Goal: Use online tool/utility: Use online tool/utility

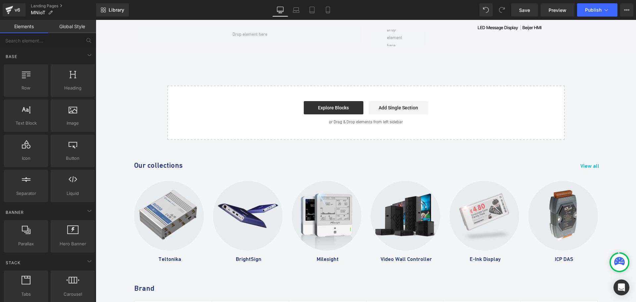
scroll to position [398, 0]
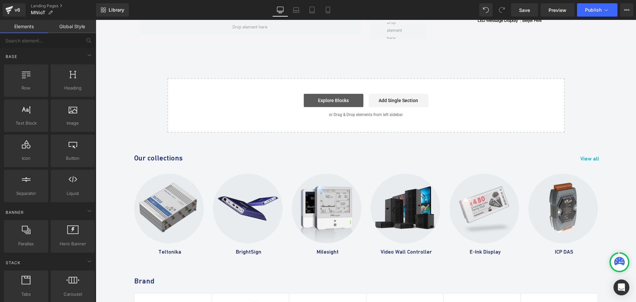
click at [327, 101] on link "Explore Blocks" at bounding box center [334, 100] width 60 height 13
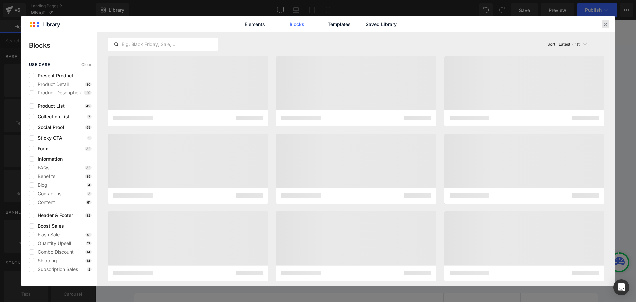
drag, startPoint x: 605, startPoint y: 22, endPoint x: 348, endPoint y: 69, distance: 261.7
click at [605, 22] on icon at bounding box center [606, 24] width 6 height 6
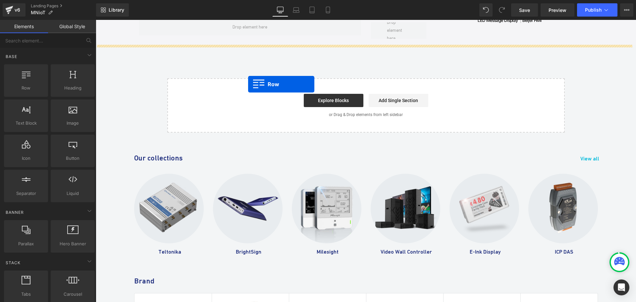
drag, startPoint x: 124, startPoint y: 105, endPoint x: 248, endPoint y: 84, distance: 126.1
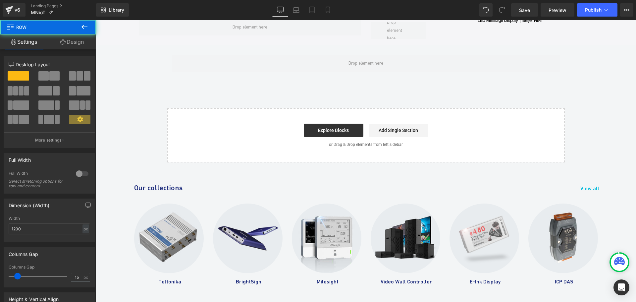
scroll to position [332, 0]
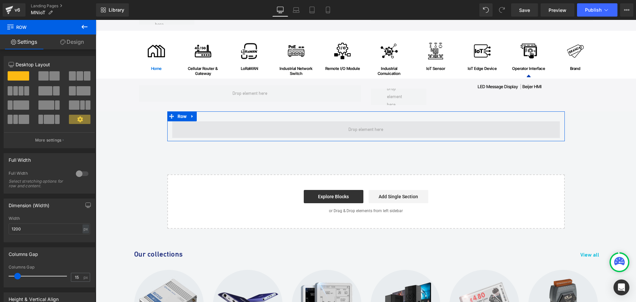
click at [187, 123] on span at bounding box center [366, 129] width 388 height 17
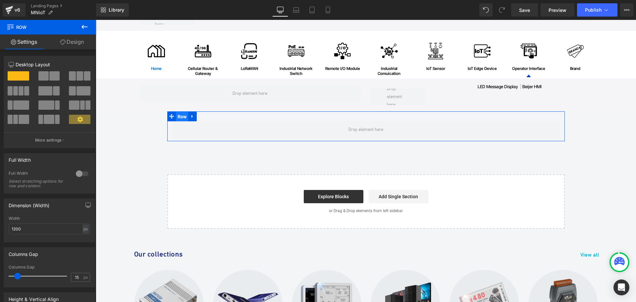
click at [178, 117] on span "Row" at bounding box center [182, 117] width 13 height 10
drag, startPoint x: 82, startPoint y: 171, endPoint x: 84, endPoint y: 133, distance: 38.8
click at [82, 172] on div at bounding box center [82, 173] width 16 height 11
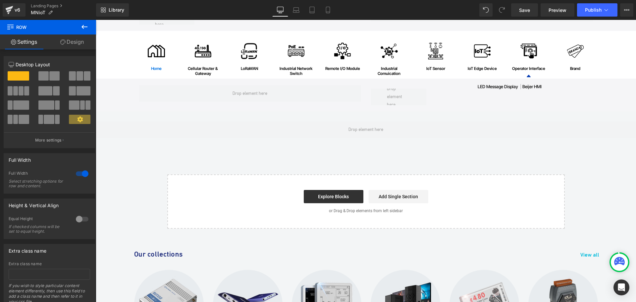
click at [86, 29] on icon at bounding box center [85, 27] width 8 height 8
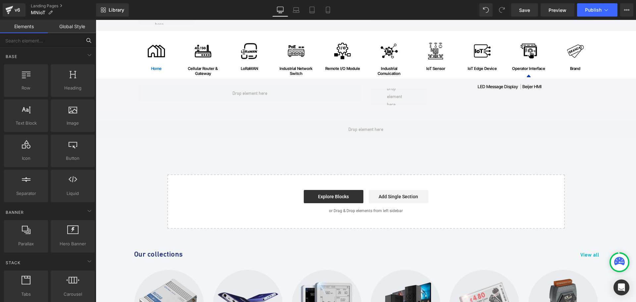
click at [40, 43] on input "text" at bounding box center [41, 40] width 82 height 15
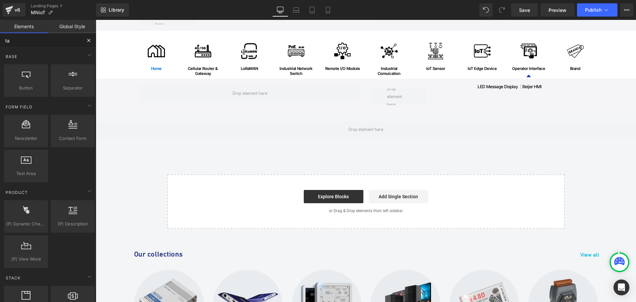
type input "tab"
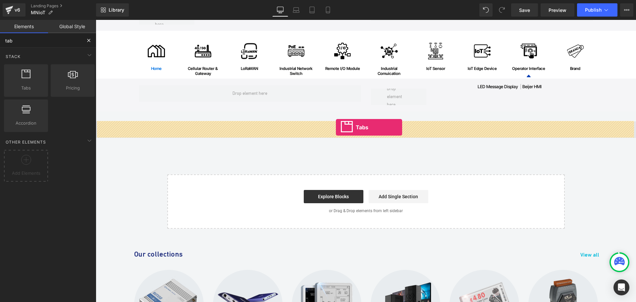
drag, startPoint x: 119, startPoint y: 104, endPoint x: 336, endPoint y: 127, distance: 217.9
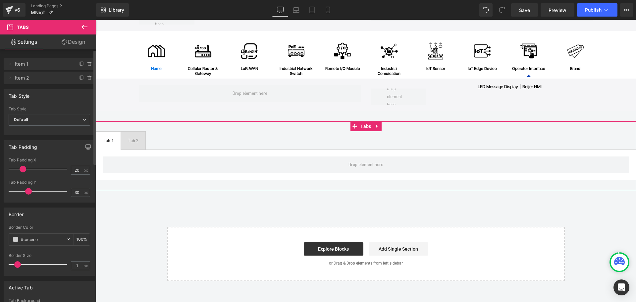
click at [90, 123] on div "Default Underline Tab Style Default Default Underline" at bounding box center [49, 121] width 91 height 28
click at [83, 122] on icon at bounding box center [85, 120] width 4 height 4
click at [52, 140] on li "Underline" at bounding box center [48, 142] width 79 height 10
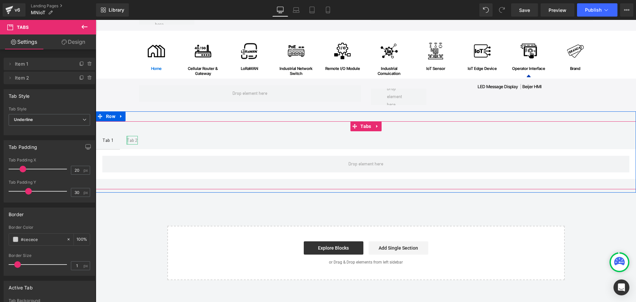
click at [127, 139] on div at bounding box center [128, 140] width 2 height 9
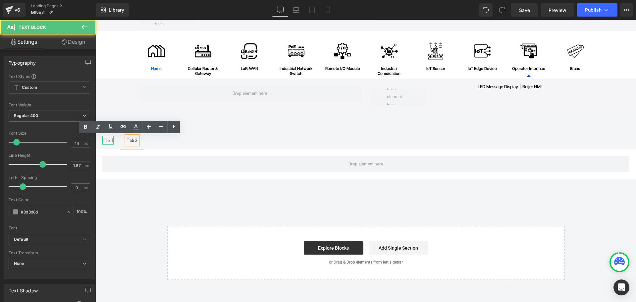
click at [106, 141] on div "Tab 1" at bounding box center [107, 140] width 11 height 9
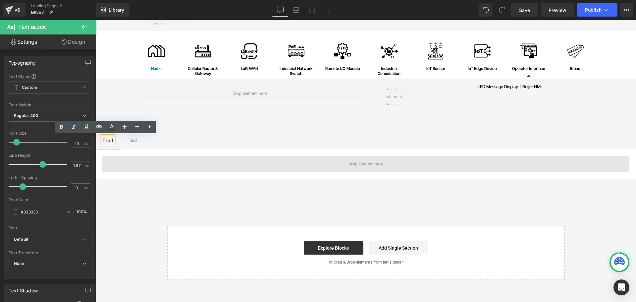
click at [119, 161] on span at bounding box center [365, 164] width 527 height 17
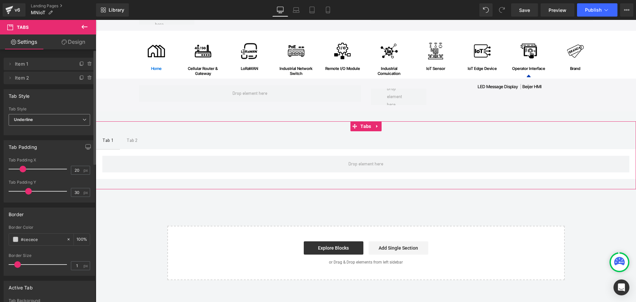
click at [83, 121] on icon at bounding box center [85, 120] width 4 height 4
click at [58, 133] on li "Default" at bounding box center [48, 132] width 79 height 10
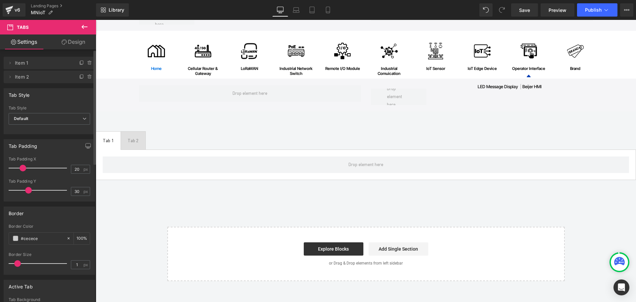
scroll to position [0, 0]
click at [71, 48] on link "Design" at bounding box center [73, 41] width 48 height 15
